Goal: Information Seeking & Learning: Learn about a topic

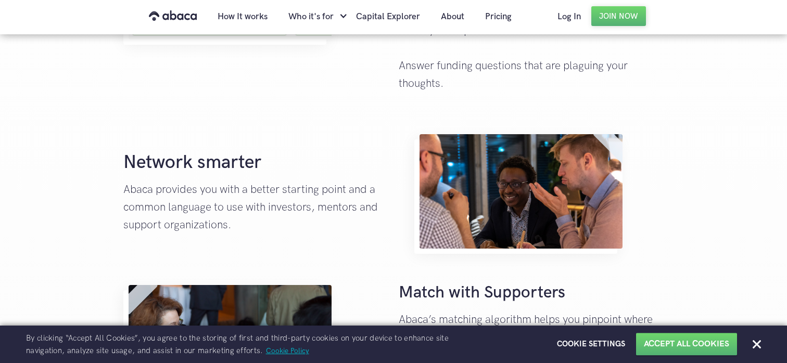
scroll to position [672, 0]
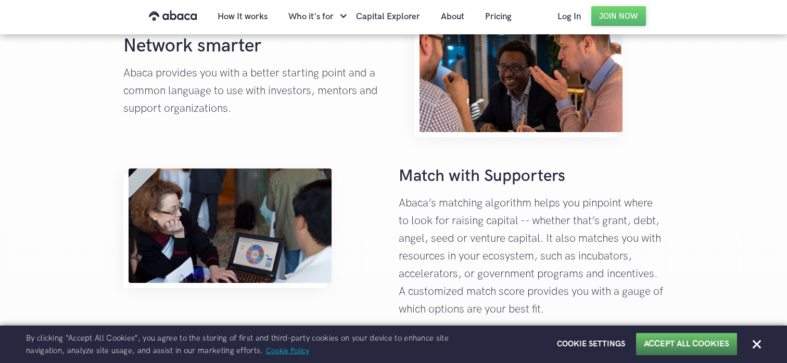
click at [712, 351] on div "Accept All Cookies" at bounding box center [686, 344] width 101 height 22
click at [658, 340] on button "Accept All Cookies" at bounding box center [686, 344] width 85 height 11
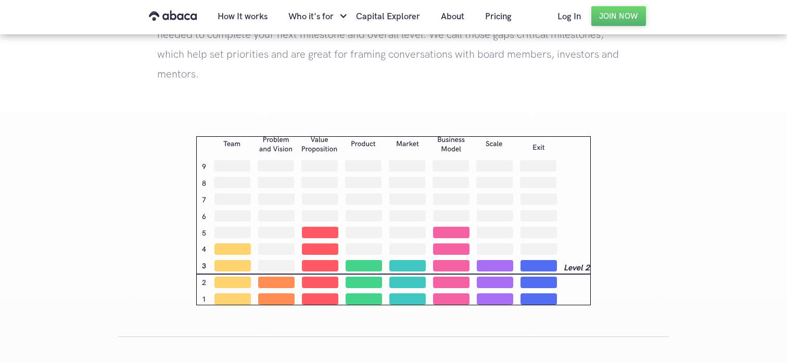
scroll to position [1565, 0]
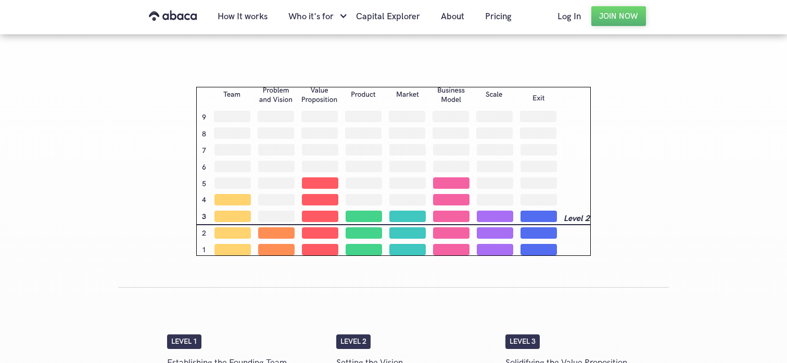
click at [280, 131] on img at bounding box center [393, 171] width 395 height 169
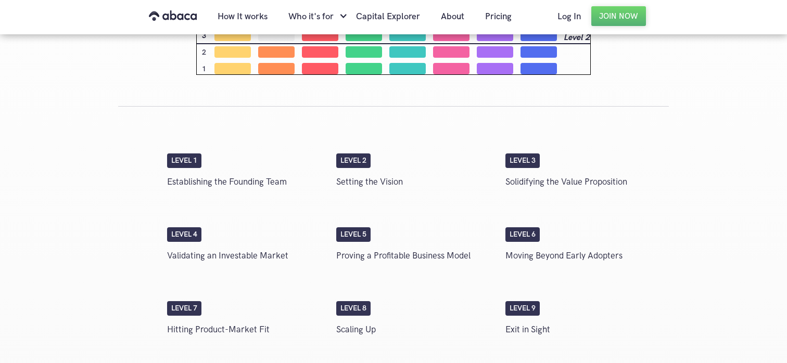
scroll to position [1814, 0]
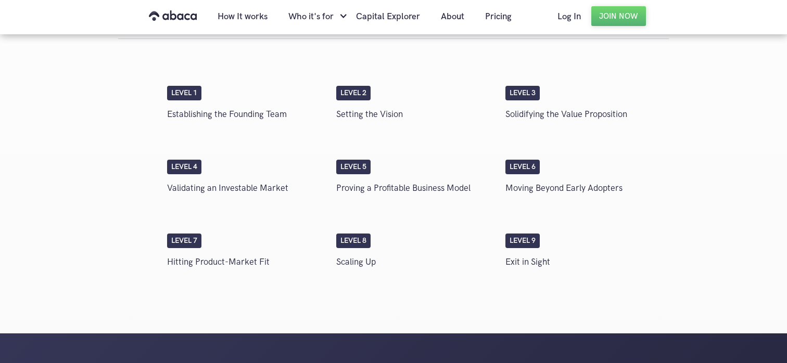
click at [198, 96] on div "Level 1" at bounding box center [184, 93] width 34 height 15
click at [217, 115] on p "Establishing the Founding Team" at bounding box center [246, 115] width 159 height 18
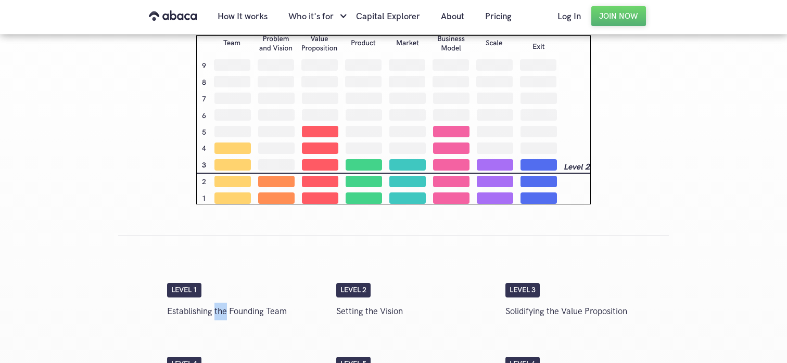
scroll to position [1508, 0]
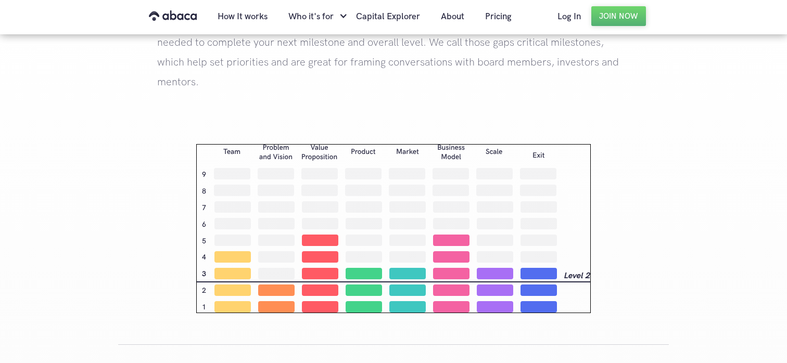
click at [217, 115] on div "Level up your investment readiness Abaca’s milestone grid helps visualize your …" at bounding box center [393, 306] width 787 height 665
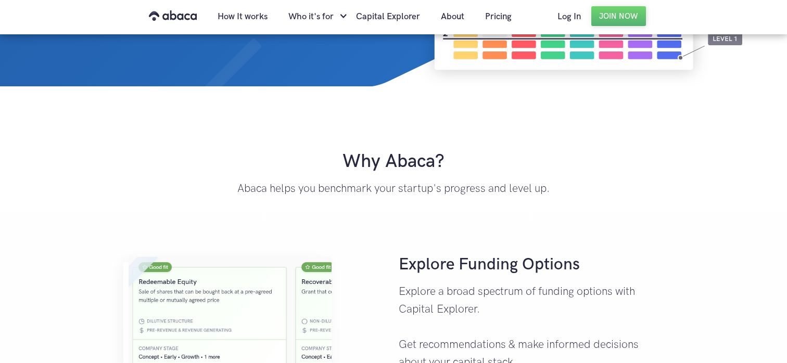
scroll to position [0, 0]
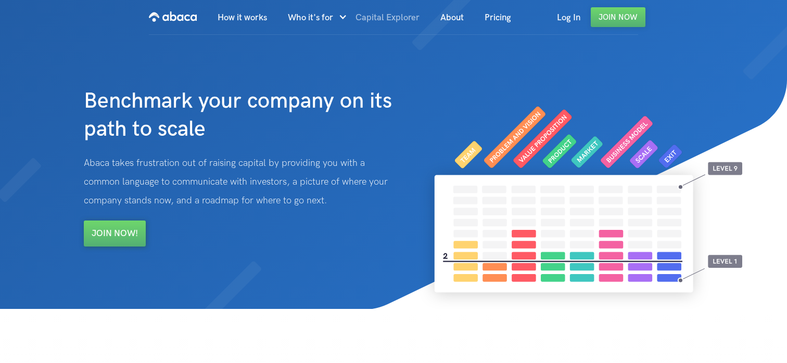
click at [390, 12] on link "Capital Explorer" at bounding box center [387, 17] width 85 height 35
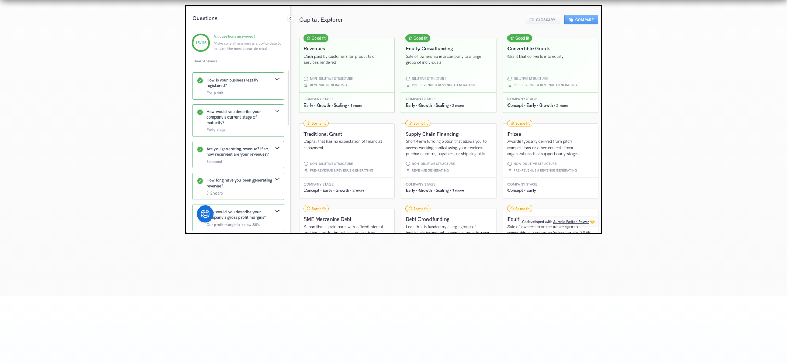
scroll to position [2307, 0]
